Goal: Communication & Community: Answer question/provide support

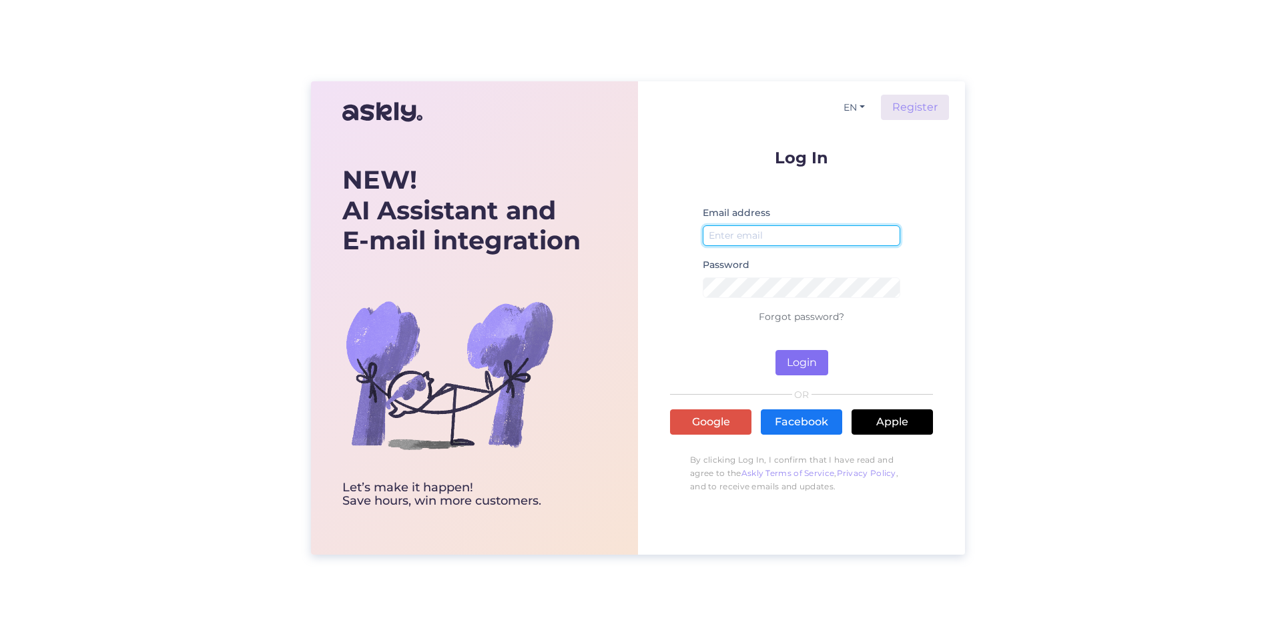
type input "[EMAIL_ADDRESS][DOMAIN_NAME]"
click at [791, 361] on button "Login" at bounding box center [801, 362] width 53 height 25
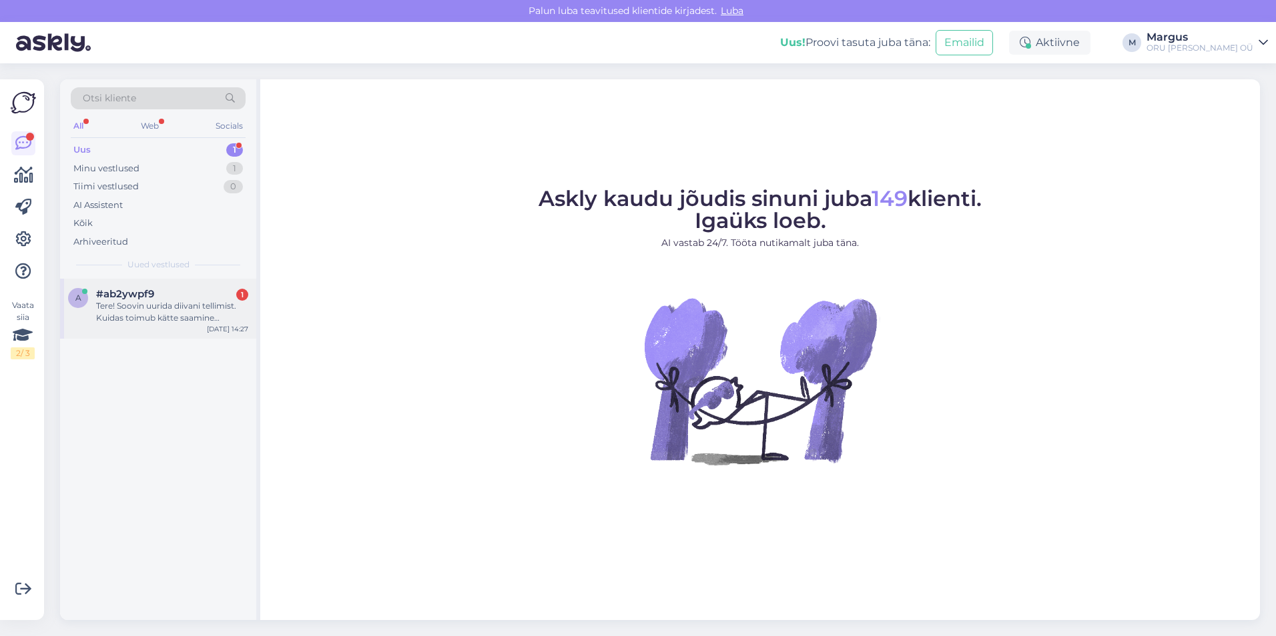
click at [158, 304] on div "Tere! Soovin uurida diivani tellimist. Kuidas toimub kätte saamine [PERSON_NAME…" at bounding box center [172, 312] width 152 height 24
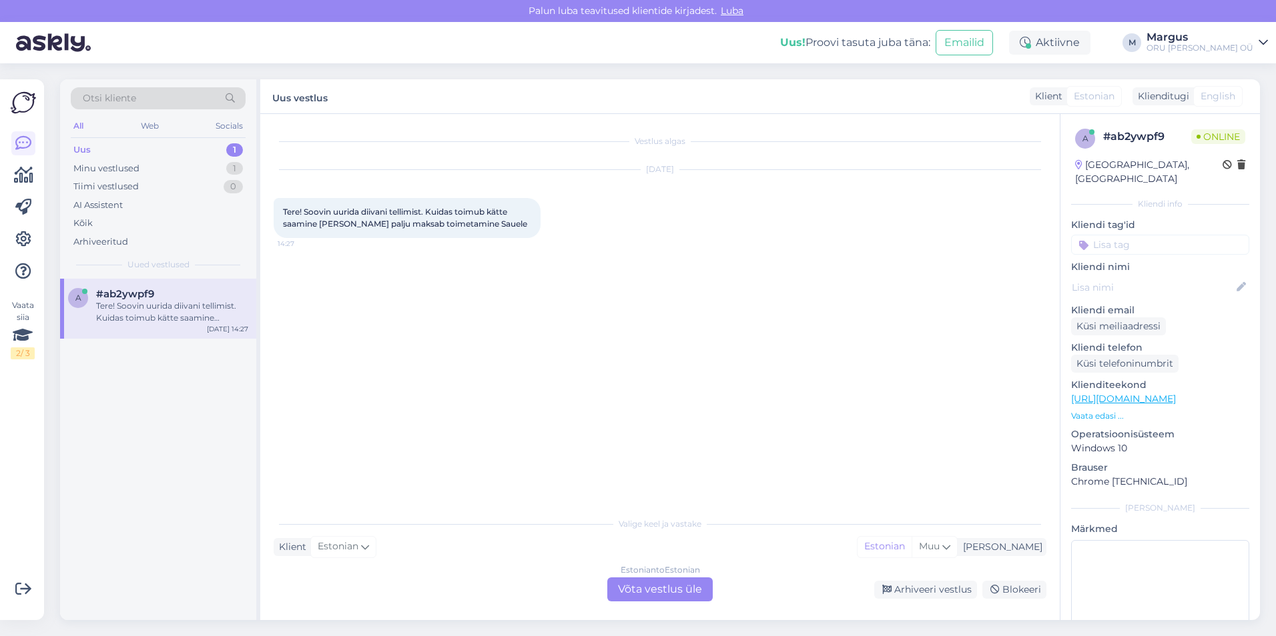
click at [655, 592] on div "Estonian to Estonian Võta vestlus üle" at bounding box center [659, 590] width 105 height 24
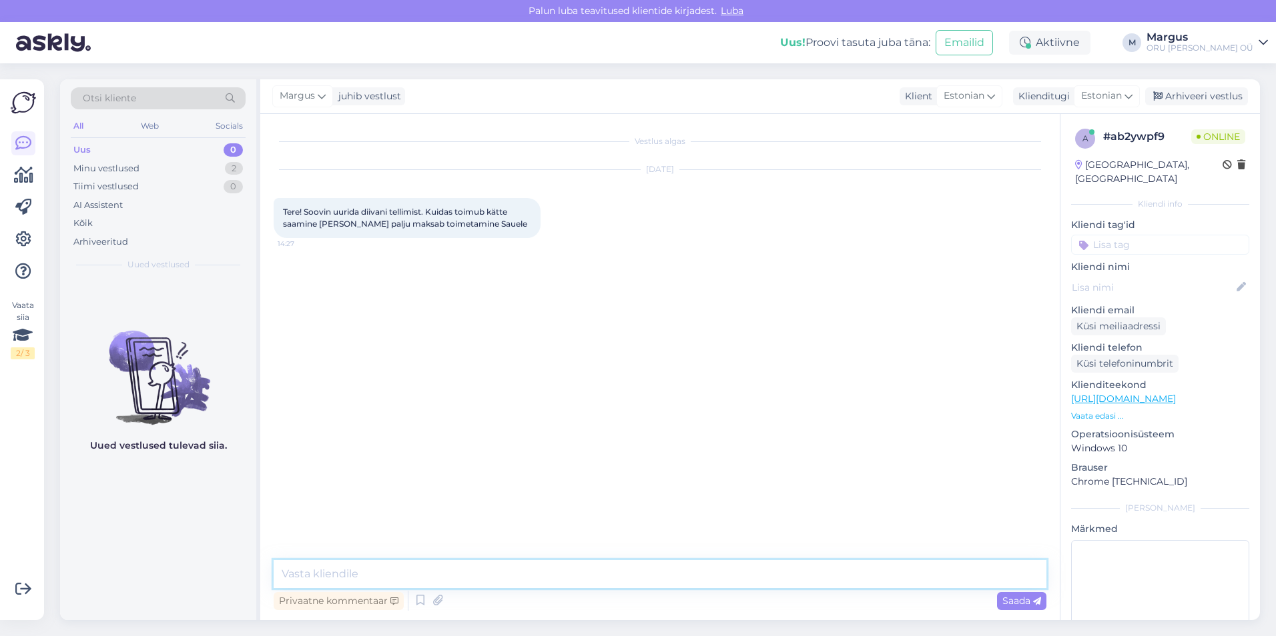
click at [381, 568] on textarea at bounding box center [660, 574] width 773 height 28
type textarea "Tere! Diivani toome teile ise [PERSON_NAME] välisukseni on see tasuta"
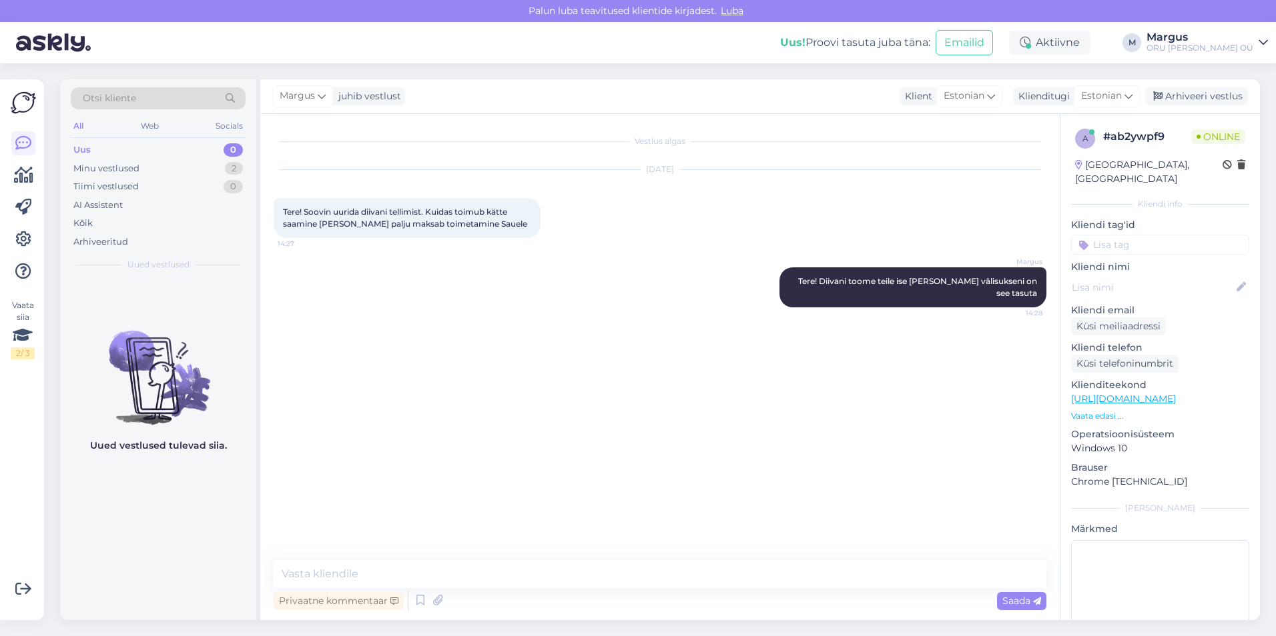
click at [1090, 410] on p "Vaata edasi ..." at bounding box center [1160, 416] width 178 height 12
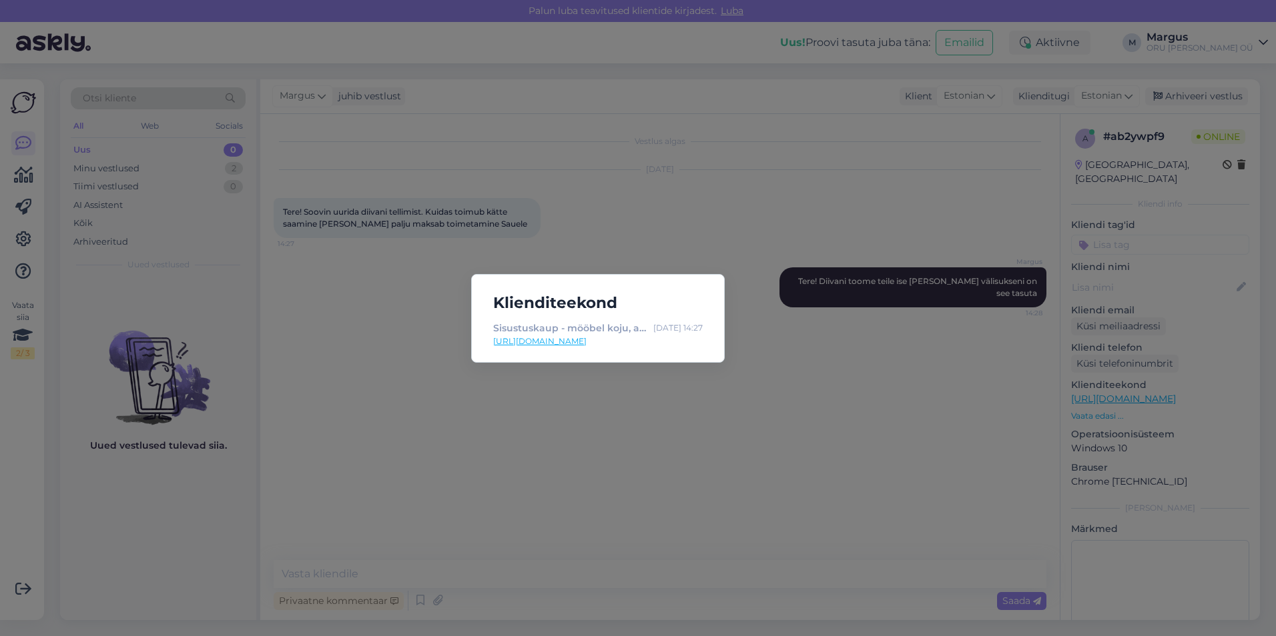
click at [911, 422] on div "Klienditeekond Sisustuskaup - mööbel koju, aeda ja kontorisse [DATE] 14:27 [URL…" at bounding box center [638, 318] width 1276 height 636
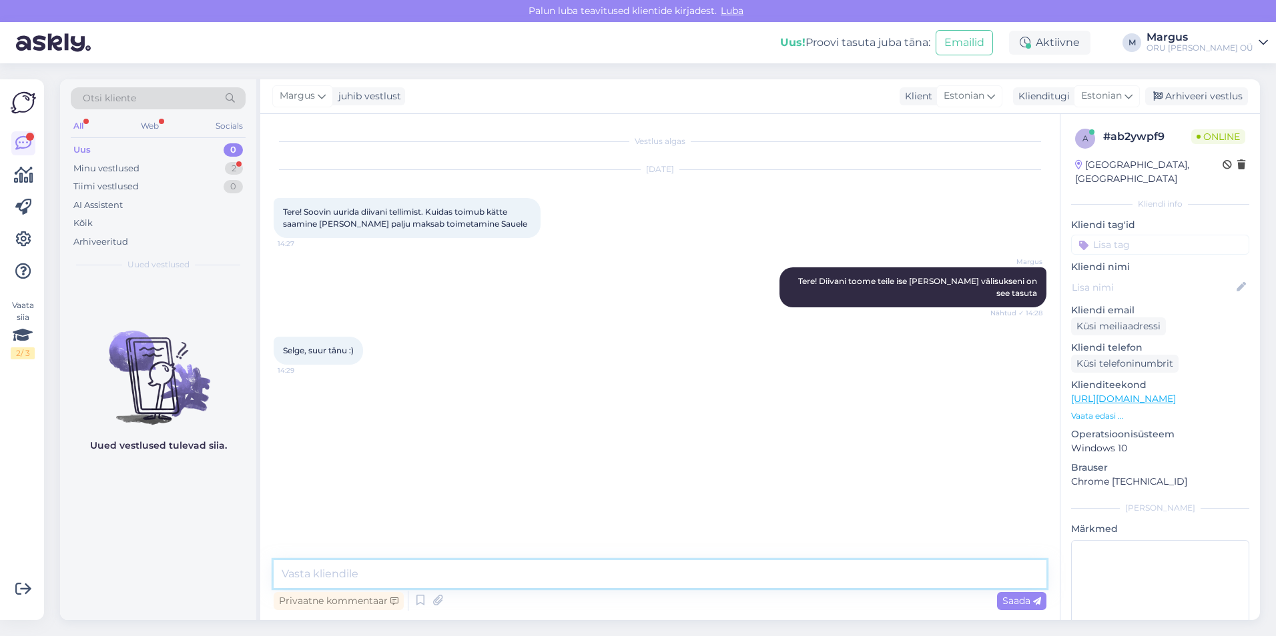
click at [432, 578] on textarea at bounding box center [660, 574] width 773 height 28
type textarea "Palun"
